Goal: Information Seeking & Learning: Learn about a topic

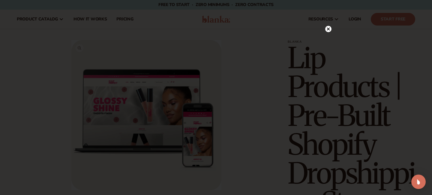
scroll to position [26, 0]
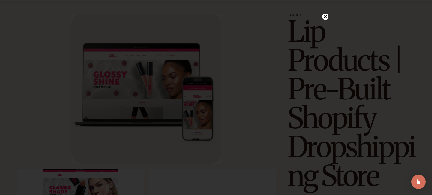
click at [326, 16] on circle at bounding box center [325, 17] width 6 height 6
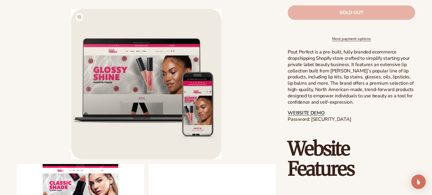
scroll to position [272, 0]
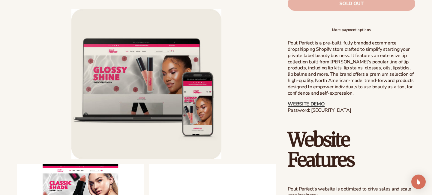
click at [31, 151] on li "Open media 1 in modal" at bounding box center [146, 84] width 259 height 150
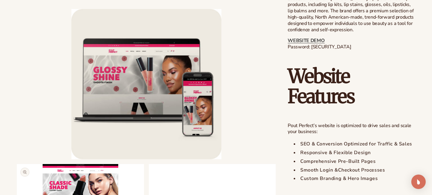
scroll to position [337, 0]
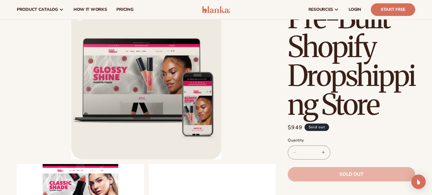
scroll to position [101, 0]
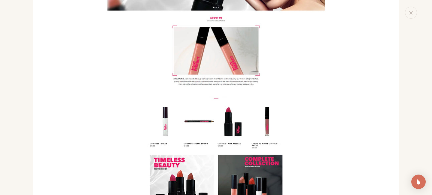
scroll to position [462, 0]
